Goal: Task Accomplishment & Management: Manage account settings

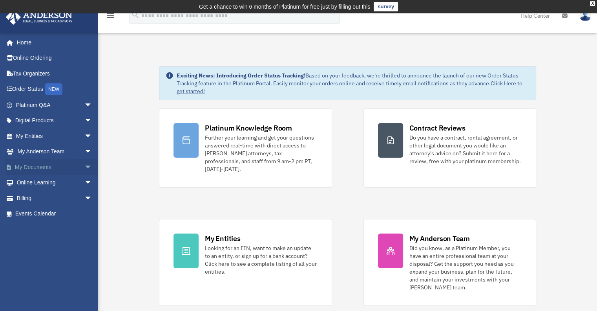
click at [84, 166] on span "arrow_drop_down" at bounding box center [92, 167] width 16 height 16
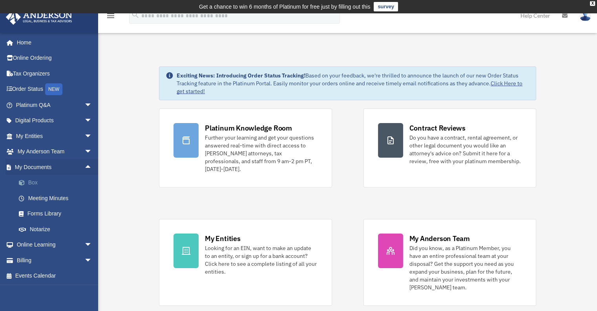
click at [48, 185] on link "Box" at bounding box center [57, 183] width 93 height 16
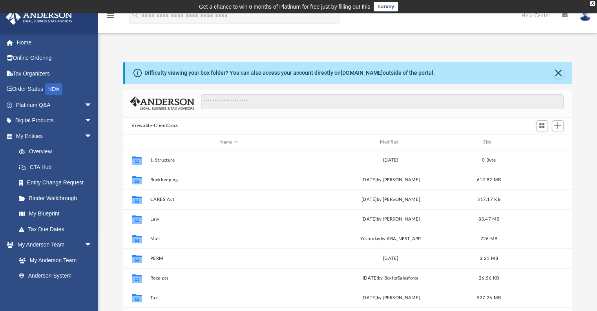
scroll to position [172, 443]
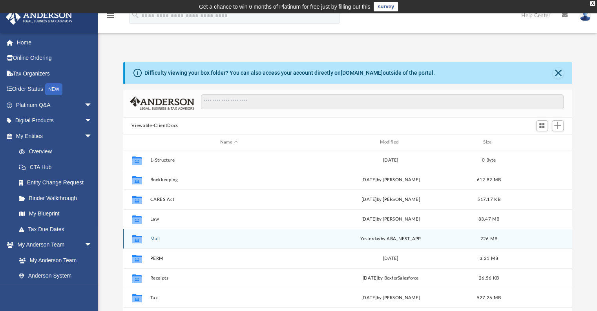
click at [153, 240] on button "Mail" at bounding box center [229, 238] width 158 height 5
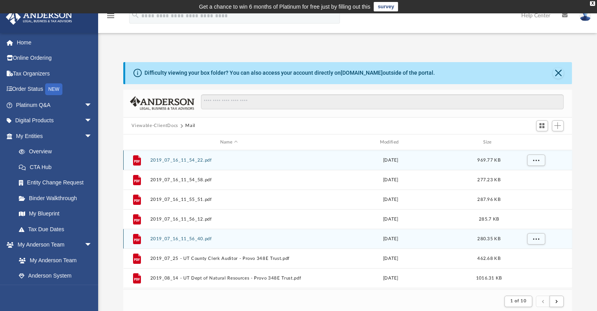
scroll to position [148, 443]
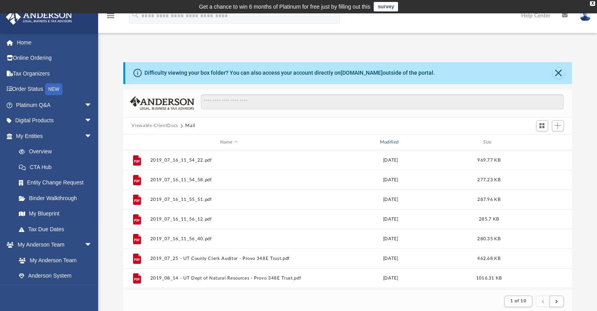
click at [397, 141] on div "Modified" at bounding box center [390, 142] width 158 height 7
click at [401, 139] on div "Modified" at bounding box center [390, 142] width 158 height 7
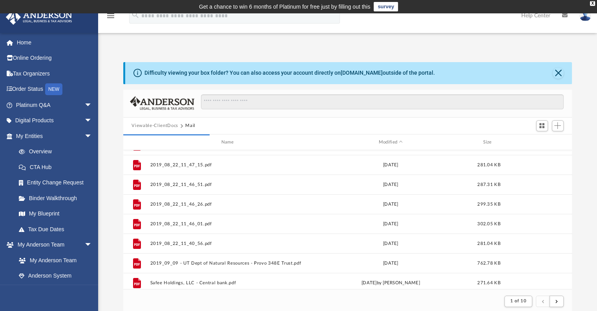
scroll to position [0, 0]
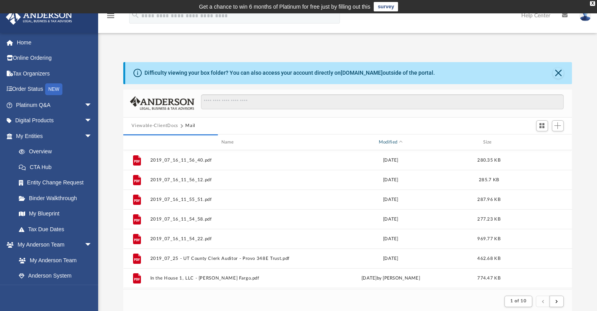
click at [401, 144] on div "Modified" at bounding box center [390, 142] width 158 height 7
click at [402, 140] on div "Modified" at bounding box center [390, 142] width 158 height 7
click at [388, 141] on div "Modified" at bounding box center [390, 142] width 158 height 7
click at [401, 142] on span "Modified" at bounding box center [400, 142] width 3 height 3
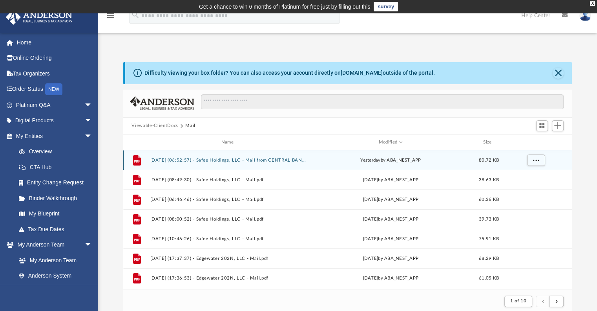
click at [403, 157] on div "[DATE] by ABA_NEST_APP" at bounding box center [391, 160] width 158 height 7
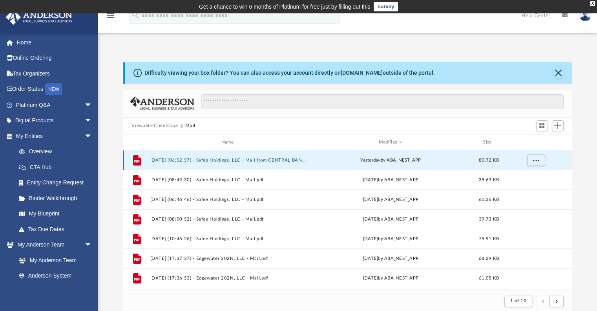
click at [298, 159] on button "[DATE] (06:52:57) - Safee Holdings, LLC - Mail from CENTRAL BANK.pdf" at bounding box center [229, 159] width 158 height 5
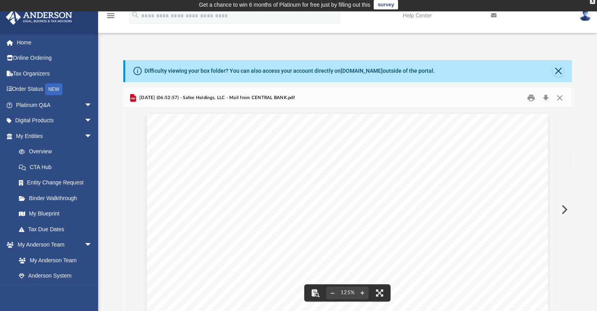
click at [561, 210] on button "Preview" at bounding box center [563, 209] width 17 height 22
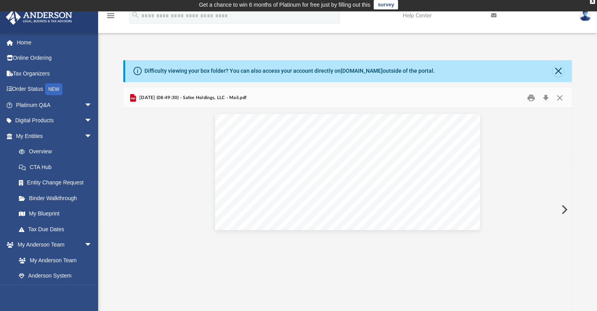
click at [561, 210] on button "Preview" at bounding box center [563, 209] width 17 height 22
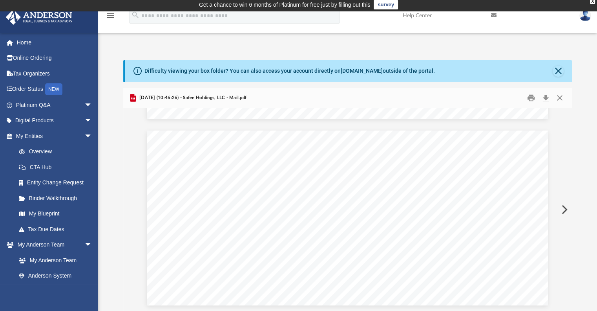
click at [561, 210] on button "Preview" at bounding box center [563, 209] width 17 height 22
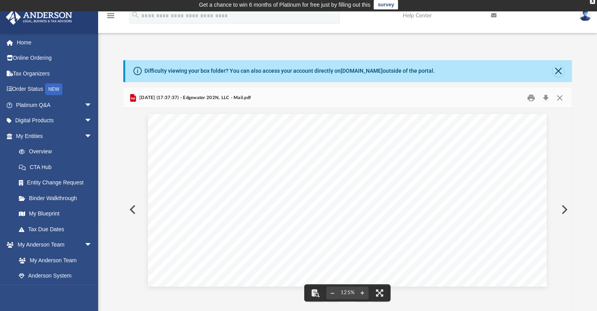
click at [569, 209] on button "Preview" at bounding box center [563, 209] width 17 height 22
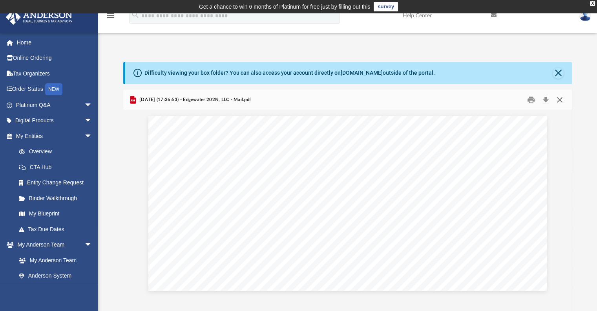
click at [559, 99] on button "Close" at bounding box center [560, 99] width 14 height 12
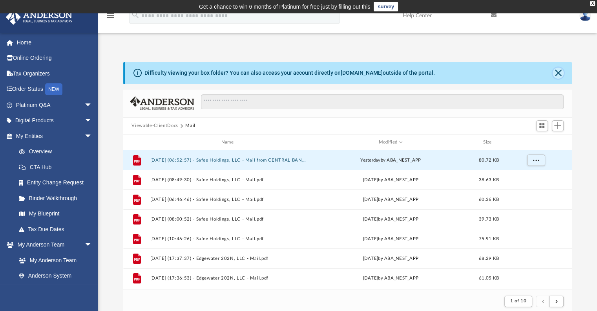
click at [560, 71] on button "Close" at bounding box center [558, 73] width 11 height 11
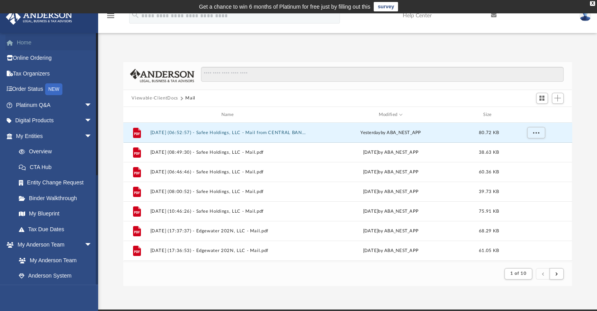
click at [38, 38] on link "Home" at bounding box center [54, 43] width 99 height 16
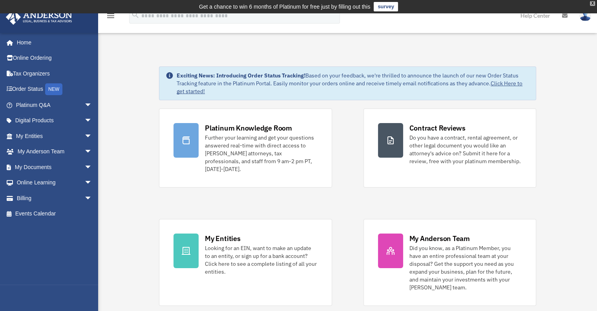
click at [591, 3] on div "X" at bounding box center [592, 3] width 5 height 5
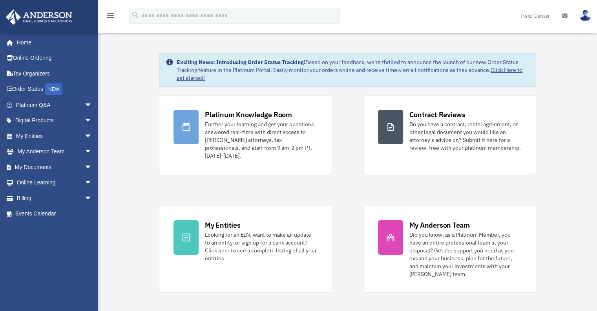
click at [585, 18] on img at bounding box center [586, 15] width 12 height 11
click at [584, 15] on img at bounding box center [586, 15] width 12 height 11
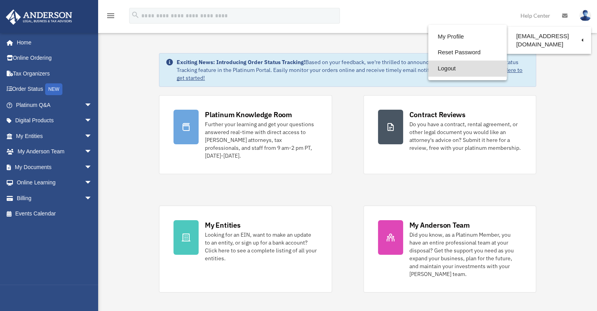
click at [458, 66] on link "Logout" at bounding box center [467, 68] width 79 height 16
